Goal: Navigation & Orientation: Find specific page/section

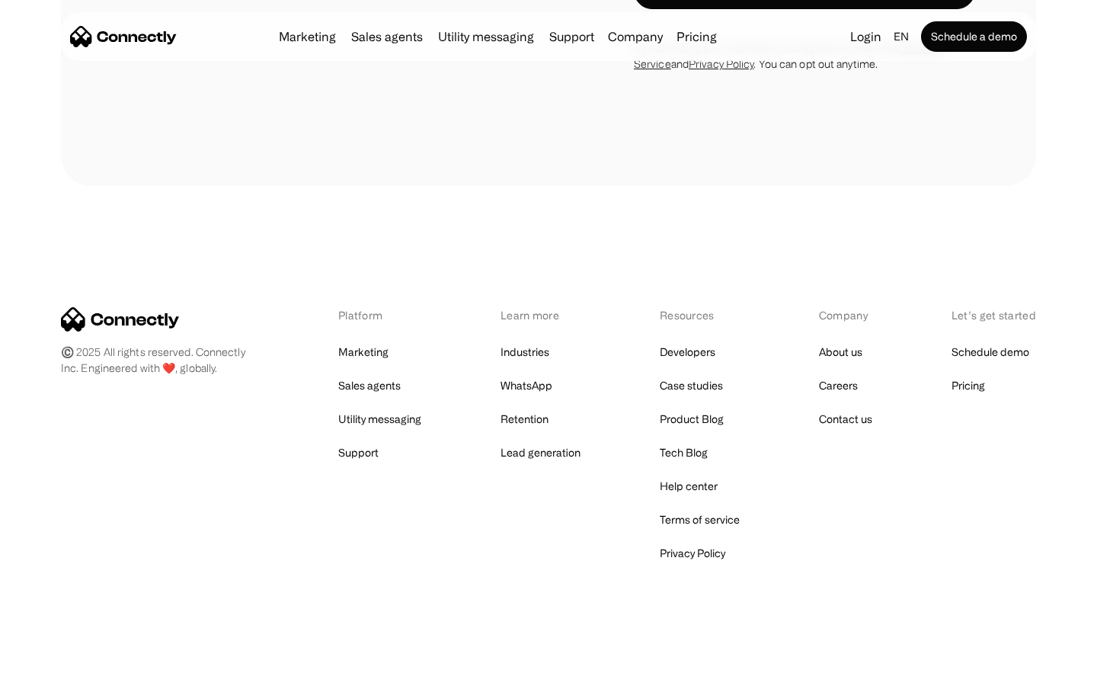
scroll to position [4319, 0]
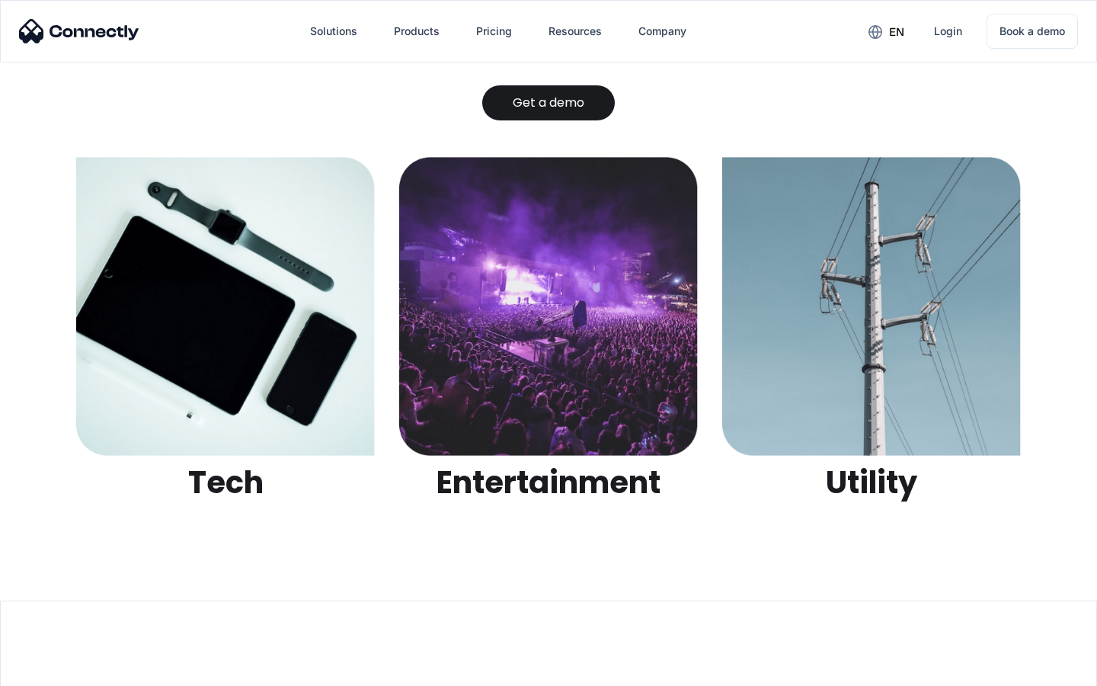
scroll to position [4808, 0]
